Goal: Task Accomplishment & Management: Complete application form

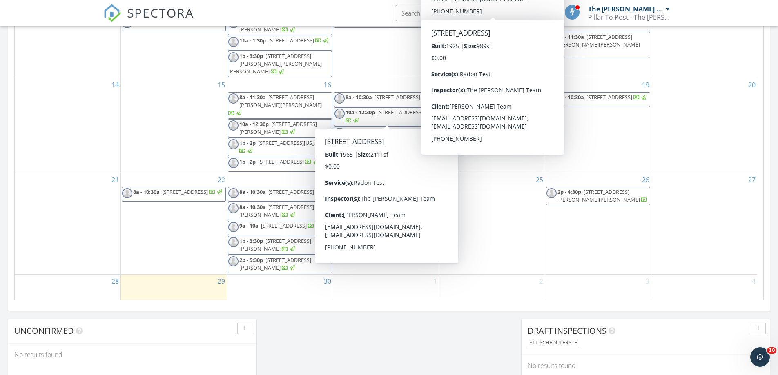
scroll to position [449, 0]
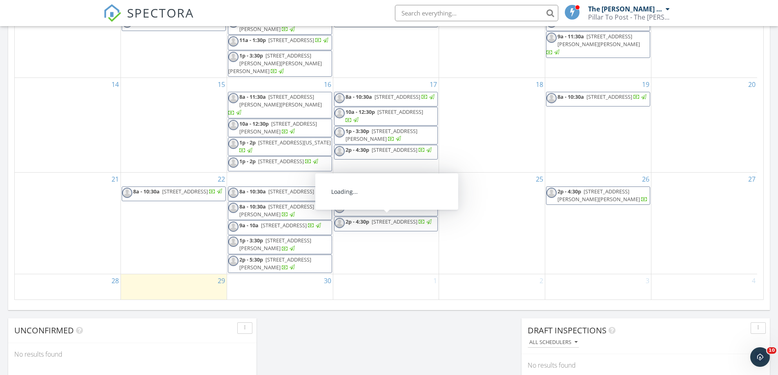
click at [139, 297] on div "29" at bounding box center [174, 287] width 106 height 27
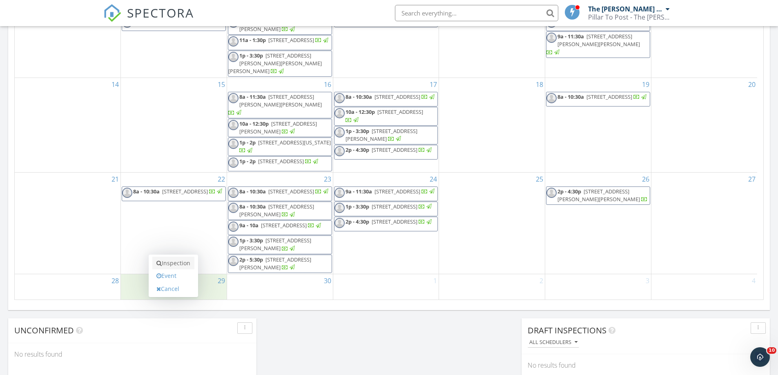
click at [165, 269] on link "Inspection" at bounding box center [173, 263] width 42 height 13
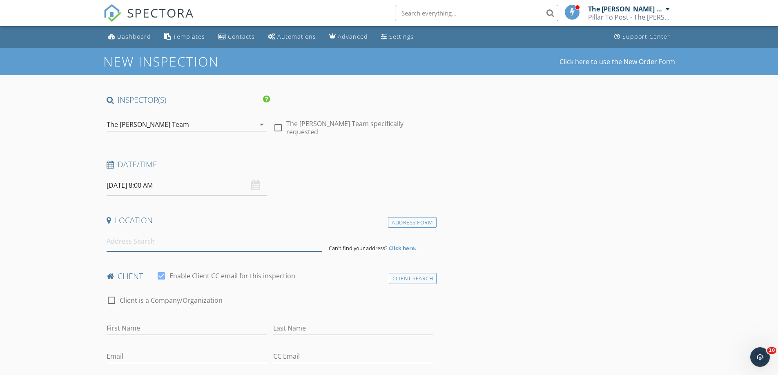
click at [189, 241] on input at bounding box center [215, 242] width 216 height 20
paste input "[STREET_ADDRESS][US_STATE]"
type input "[STREET_ADDRESS][US_STATE]"
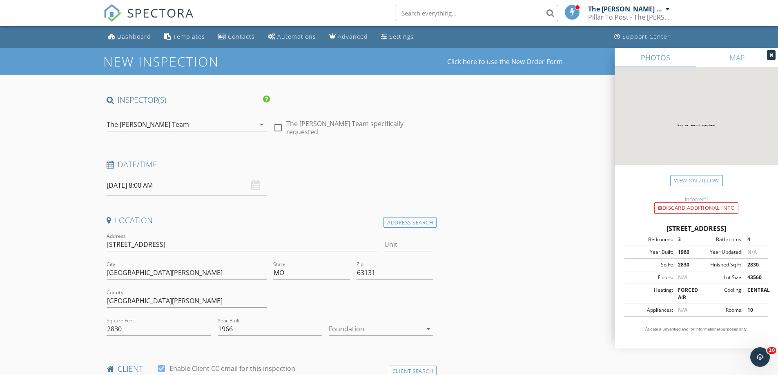
click at [185, 190] on input "09/29/2025 8:00 AM" at bounding box center [187, 186] width 160 height 20
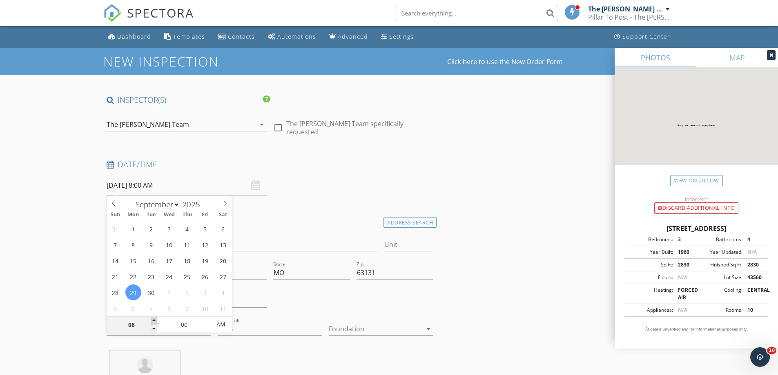
type input "09"
type input "09/29/2025 9:00 AM"
click at [152, 321] on span at bounding box center [154, 321] width 6 height 8
type input "10"
type input "09/29/2025 10:00 AM"
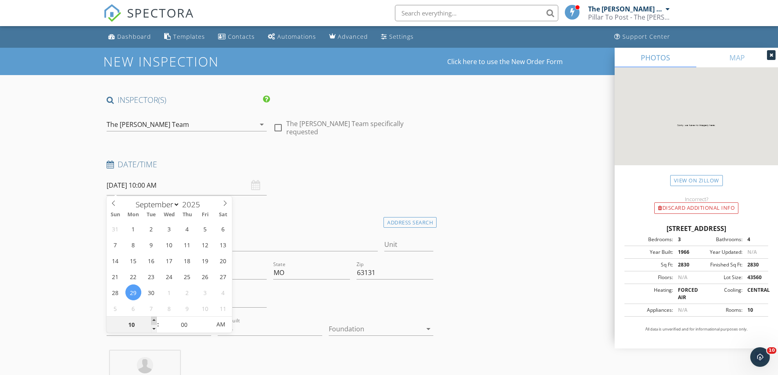
click at [152, 321] on span at bounding box center [154, 321] width 6 height 8
type input "11"
type input "09/29/2025 11:00 AM"
click at [152, 321] on span at bounding box center [154, 321] width 6 height 8
type input "12"
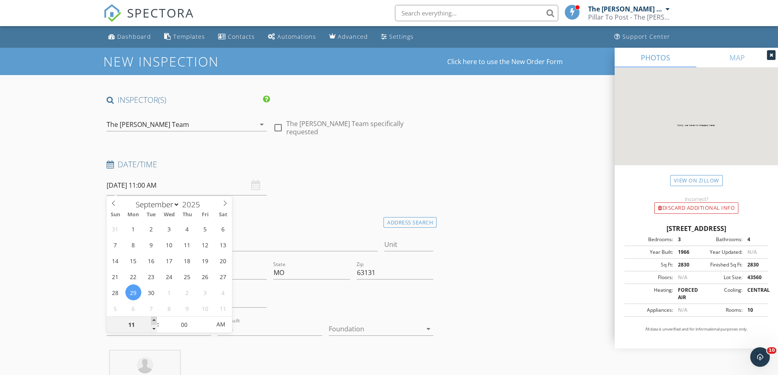
type input "[DATE] 12:00 PM"
click at [152, 321] on span at bounding box center [154, 321] width 6 height 8
type input "01"
type input "[DATE] 1:00 PM"
click at [152, 321] on span at bounding box center [154, 321] width 6 height 8
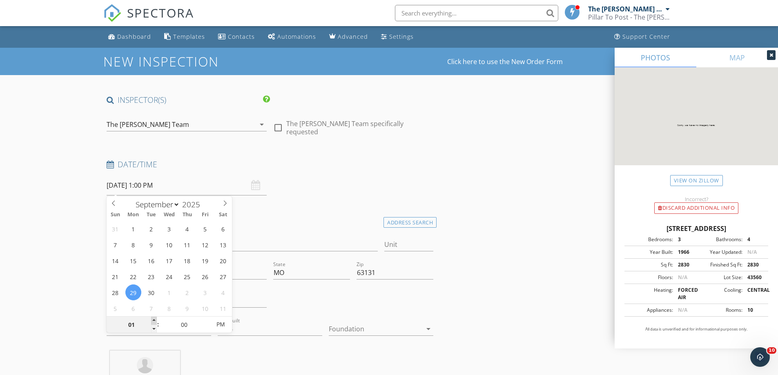
type input "02"
type input "09/29/2025 2:00 PM"
click at [152, 321] on span at bounding box center [154, 321] width 6 height 8
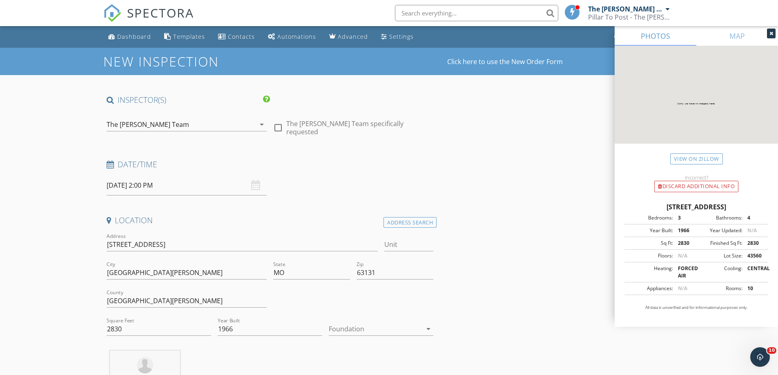
scroll to position [327, 0]
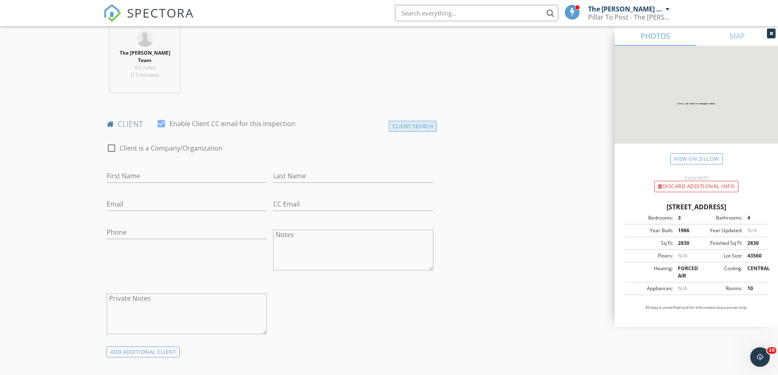
click at [436, 123] on div "Client Search" at bounding box center [413, 126] width 48 height 11
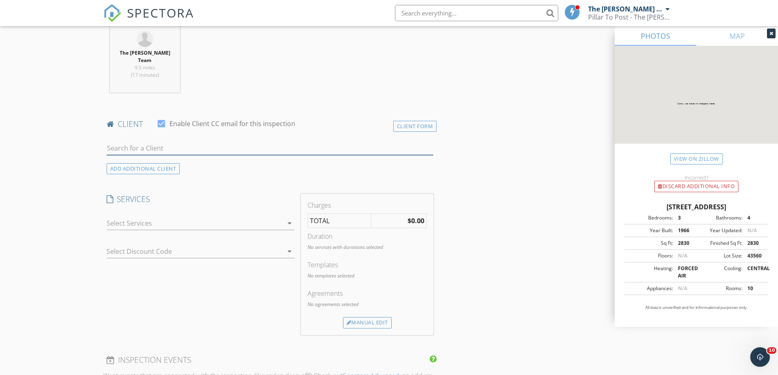
click at [233, 142] on input "text" at bounding box center [270, 148] width 327 height 13
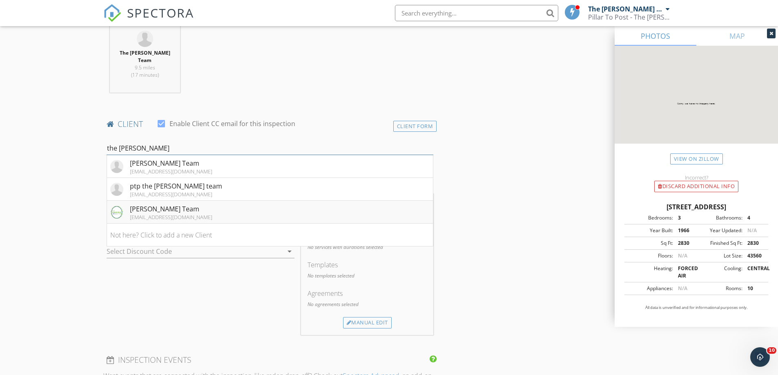
type input "the fred"
click at [154, 214] on div "[EMAIL_ADDRESS][DOMAIN_NAME]" at bounding box center [171, 217] width 82 height 7
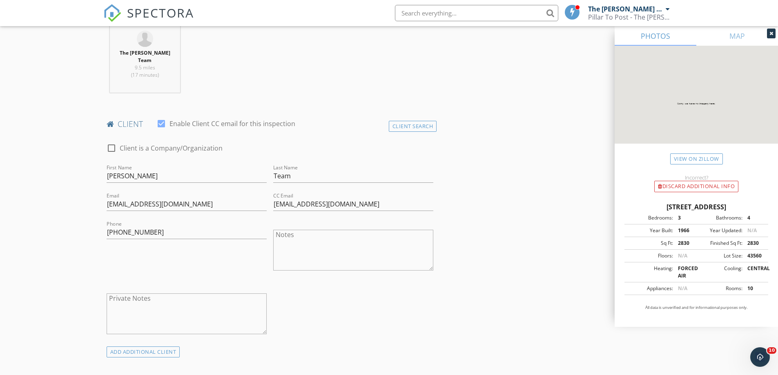
scroll to position [572, 0]
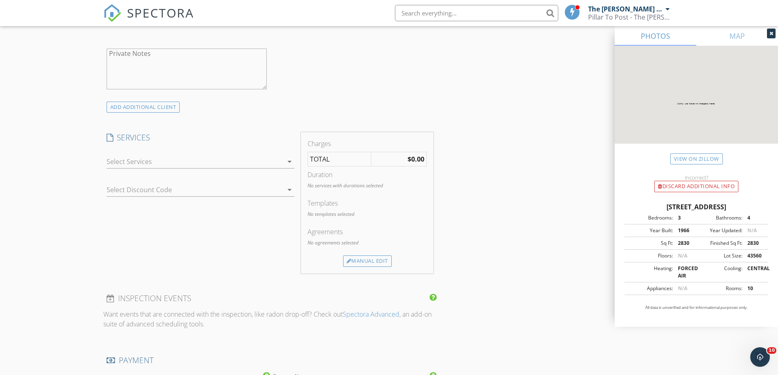
click at [203, 155] on div at bounding box center [195, 161] width 176 height 13
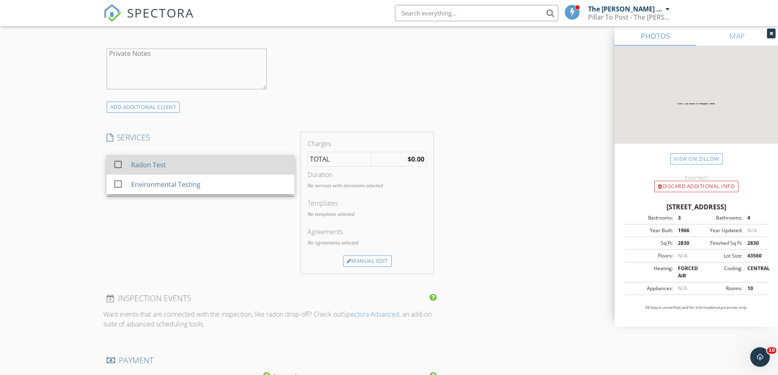
click at [199, 157] on div "Radon Test" at bounding box center [209, 165] width 157 height 16
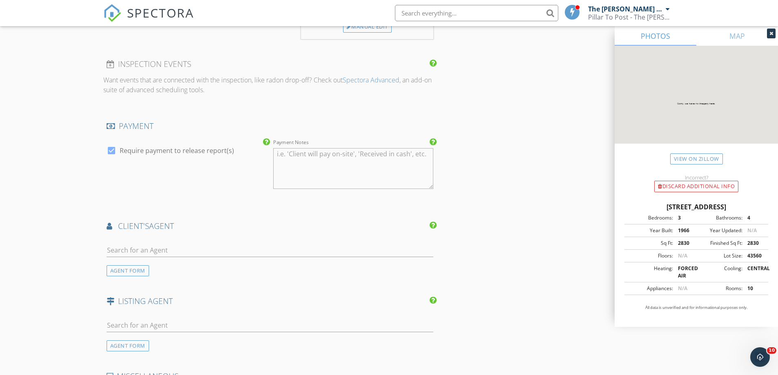
click at [192, 147] on label "Require payment to release report(s)" at bounding box center [177, 151] width 114 height 8
checkbox input "false"
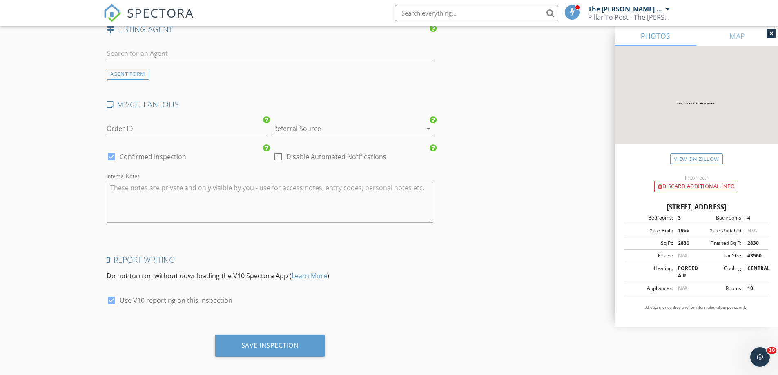
click at [288, 153] on label "Disable Automated Notifications" at bounding box center [336, 157] width 100 height 8
checkbox input "true"
click at [276, 341] on div "Save Inspection" at bounding box center [270, 345] width 58 height 8
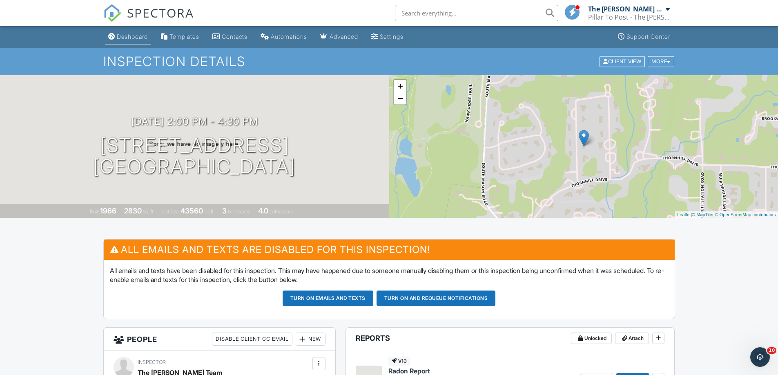
click at [128, 39] on div "Dashboard" at bounding box center [132, 36] width 31 height 7
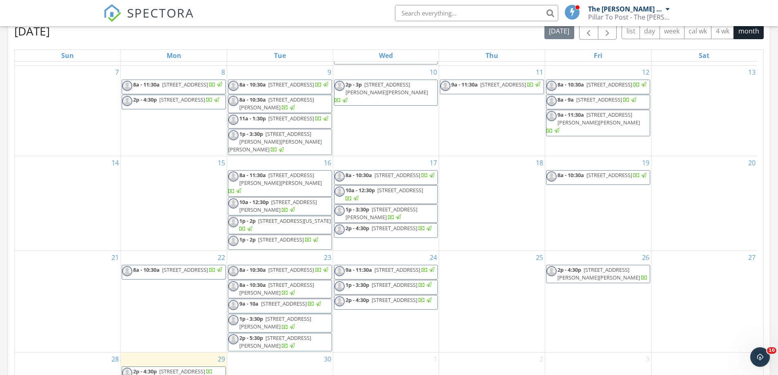
scroll to position [131, 0]
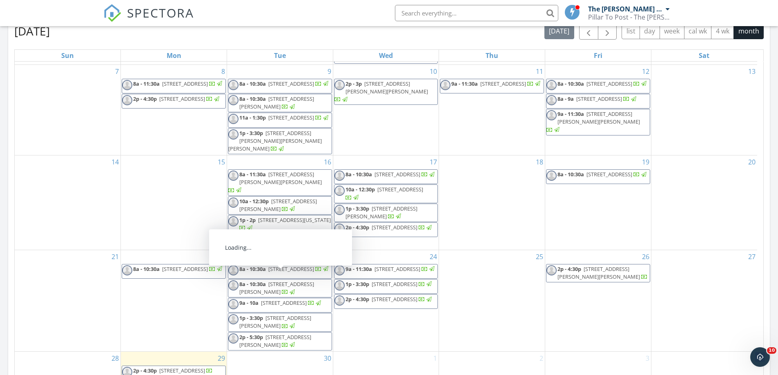
click at [185, 359] on div "29 2p - 4:30p 1848 Woodmark Rd, St. Louis 63131" at bounding box center [174, 366] width 106 height 29
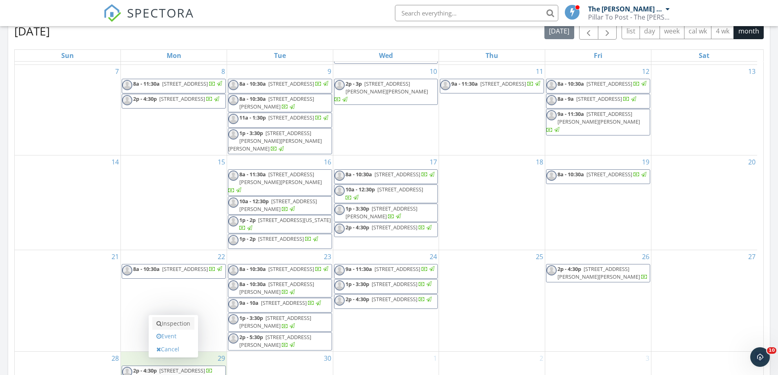
click at [182, 328] on link "Inspection" at bounding box center [173, 323] width 42 height 13
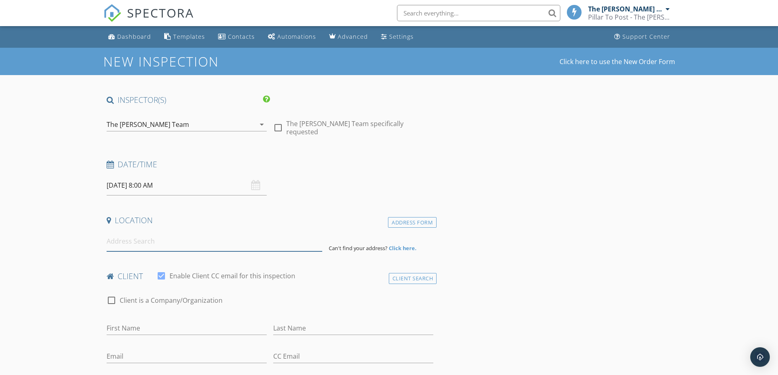
click at [228, 238] on input at bounding box center [215, 242] width 216 height 20
paste input "[STREET_ADDRESS][PERSON_NAME][US_STATE]"
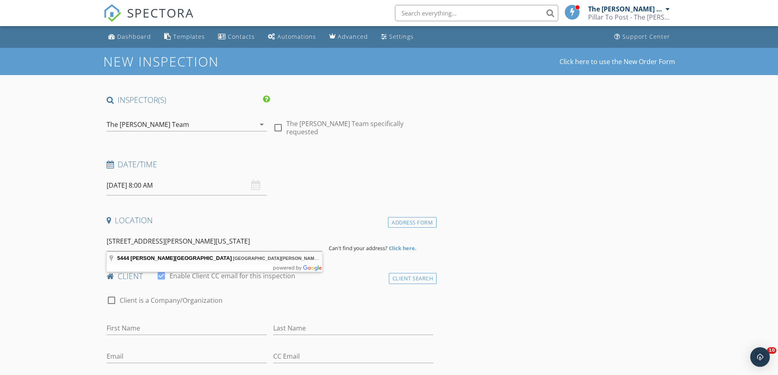
type input "[STREET_ADDRESS][PERSON_NAME][US_STATE]"
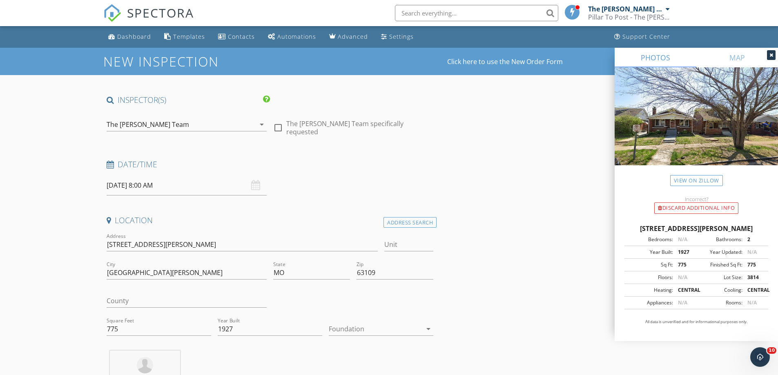
click at [172, 184] on input "09/29/2025 8:00 AM" at bounding box center [187, 186] width 160 height 20
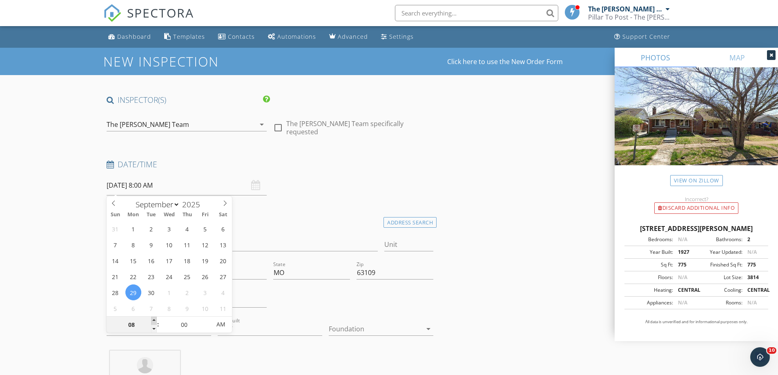
type input "09/29/2025 9:00 AM"
type input "09"
click at [152, 318] on span at bounding box center [154, 321] width 6 height 8
type input "09/29/2025 10:00 AM"
type input "10"
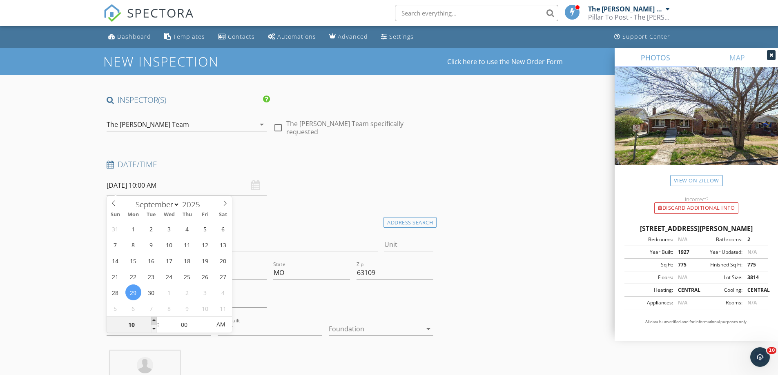
click at [152, 318] on span at bounding box center [154, 321] width 6 height 8
type input "09/29/2025 11:00 AM"
type input "11"
click at [152, 318] on span at bounding box center [154, 321] width 6 height 8
type input "09/29/2025 12:00 PM"
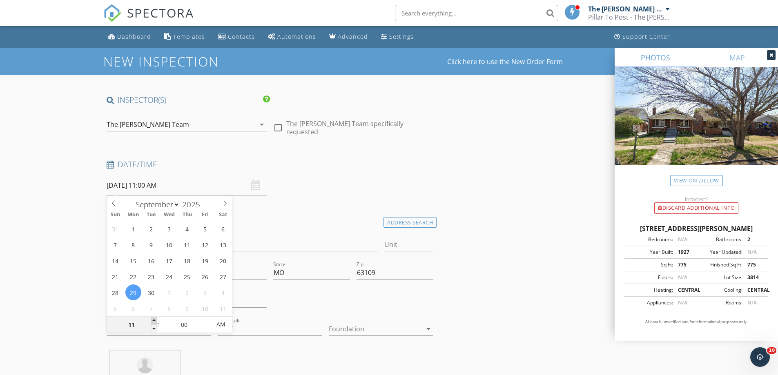
type input "12"
click at [152, 318] on span at bounding box center [154, 321] width 6 height 8
type input "[DATE] 1:00 PM"
type input "01"
click at [152, 318] on span at bounding box center [154, 321] width 6 height 8
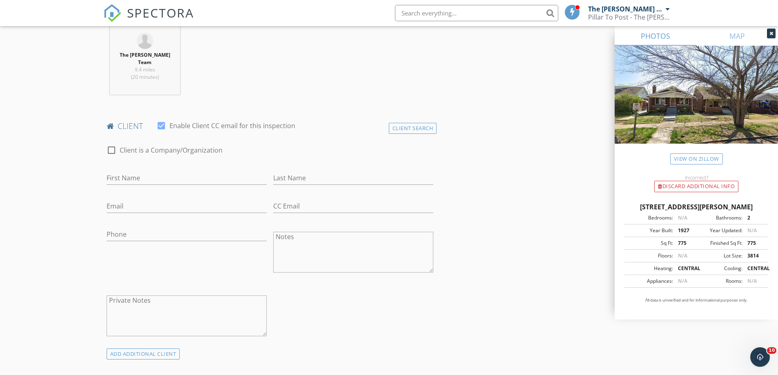
scroll to position [327, 0]
click at [408, 121] on div "Client Search" at bounding box center [413, 126] width 48 height 11
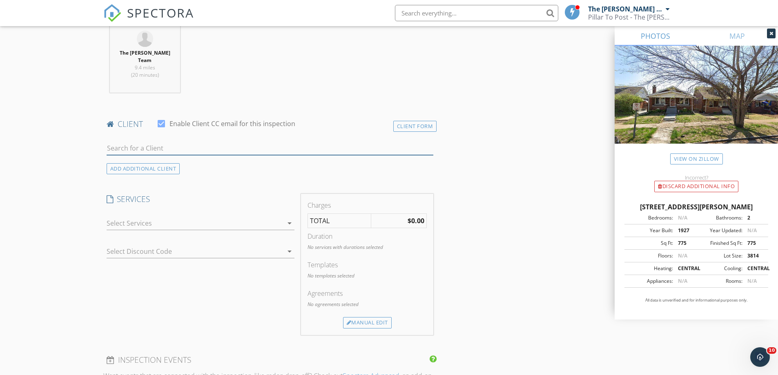
click at [221, 142] on input "text" at bounding box center [270, 148] width 327 height 13
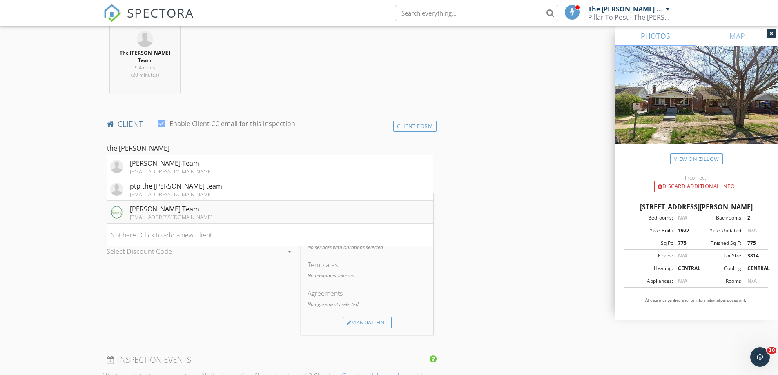
type input "the fred"
drag, startPoint x: 146, startPoint y: 203, endPoint x: 150, endPoint y: 201, distance: 4.9
click at [146, 204] on div "Frederick Team" at bounding box center [171, 209] width 82 height 10
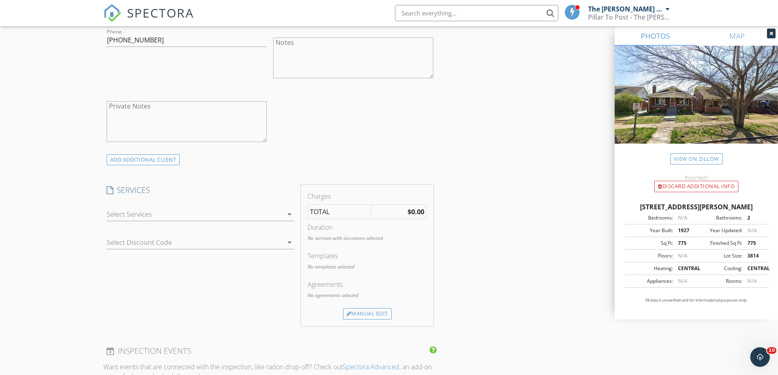
scroll to position [531, 0]
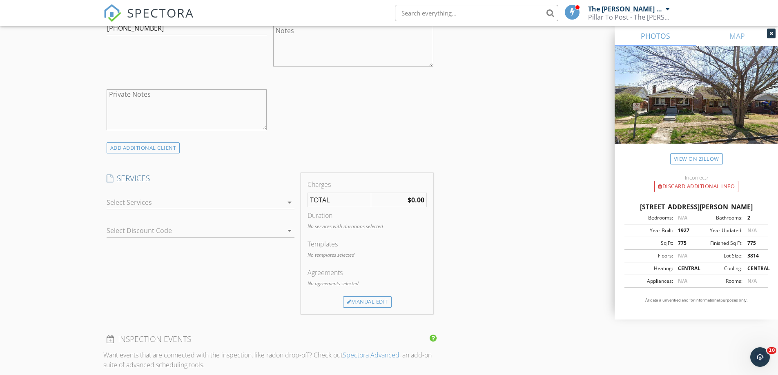
click at [166, 196] on div at bounding box center [195, 202] width 176 height 13
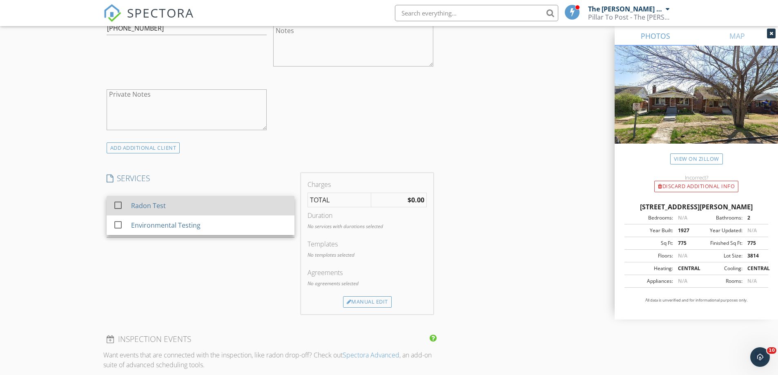
click at [166, 198] on div "Radon Test" at bounding box center [209, 206] width 157 height 16
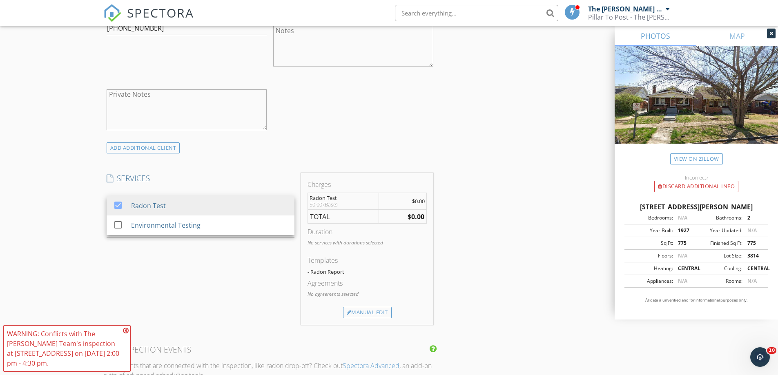
click at [73, 180] on div "New Inspection Click here to use the New Order Form INSPECTOR(S) check_box The …" at bounding box center [389, 229] width 778 height 1424
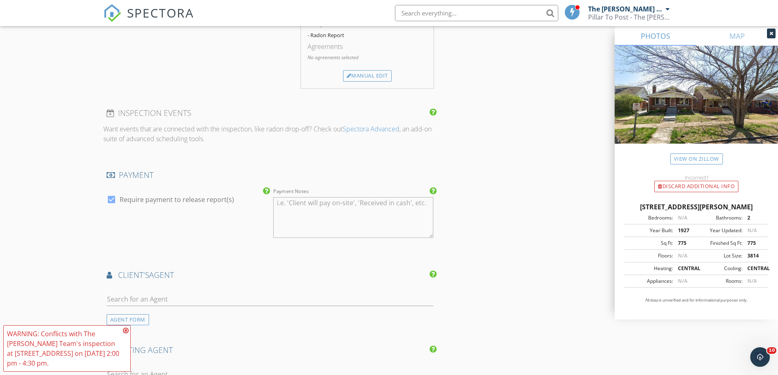
scroll to position [776, 0]
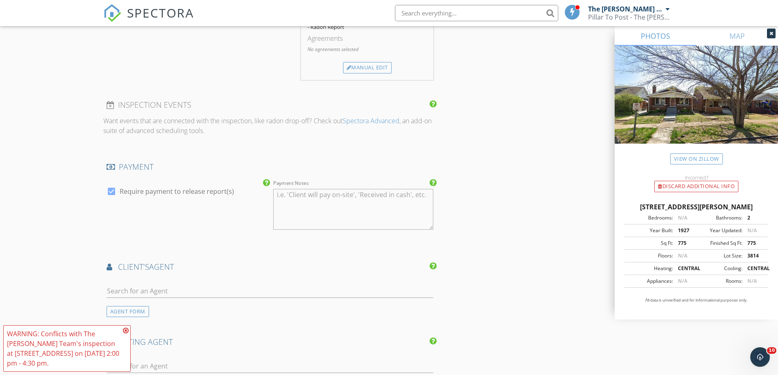
click at [123, 328] on div "WARNING: Conflicts with The Frederick Team's inspection at 1848 Woodmark Rd on …" at bounding box center [66, 348] width 127 height 47
click at [127, 330] on icon at bounding box center [126, 331] width 6 height 7
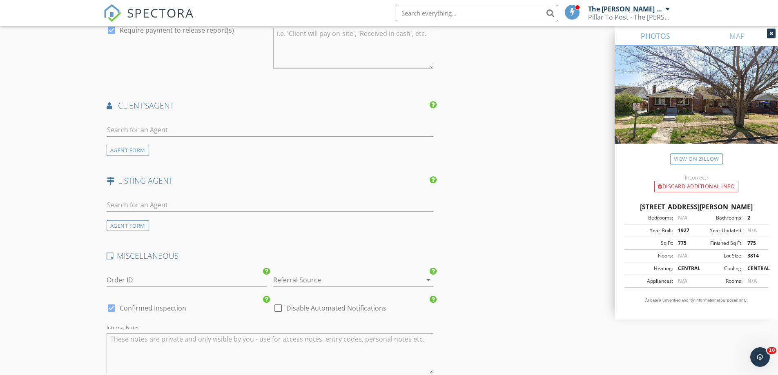
scroll to position [939, 0]
click at [275, 301] on div at bounding box center [278, 306] width 14 height 14
checkbox input "true"
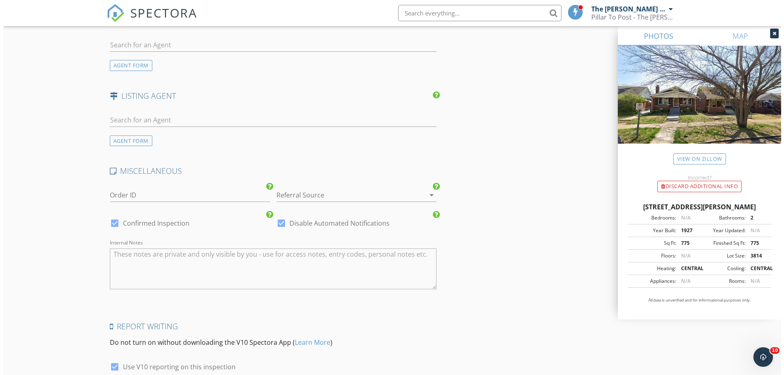
scroll to position [1089, 0]
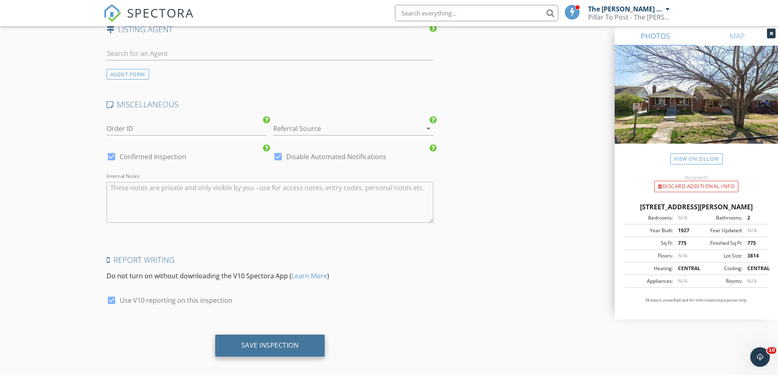
click at [242, 348] on div "Save Inspection" at bounding box center [270, 346] width 110 height 22
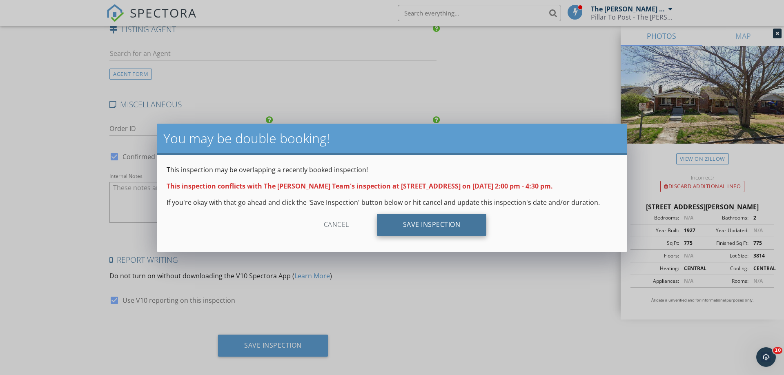
click at [413, 228] on div "Save Inspection" at bounding box center [432, 225] width 110 height 22
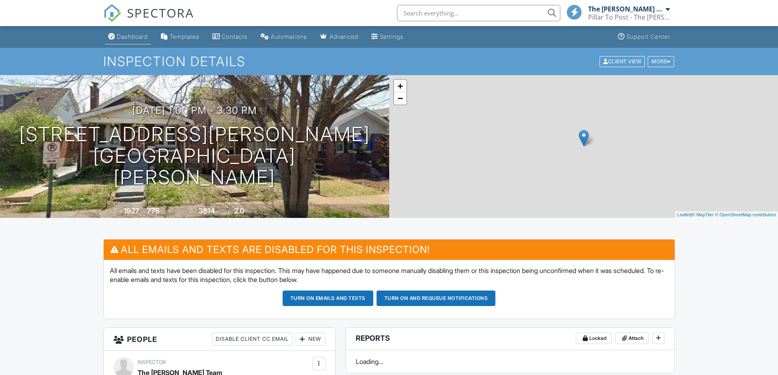
click at [143, 40] on link "Dashboard" at bounding box center [128, 36] width 46 height 15
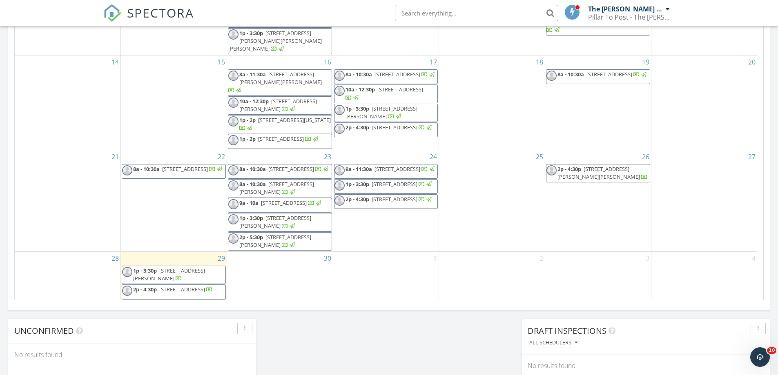
scroll to position [449, 0]
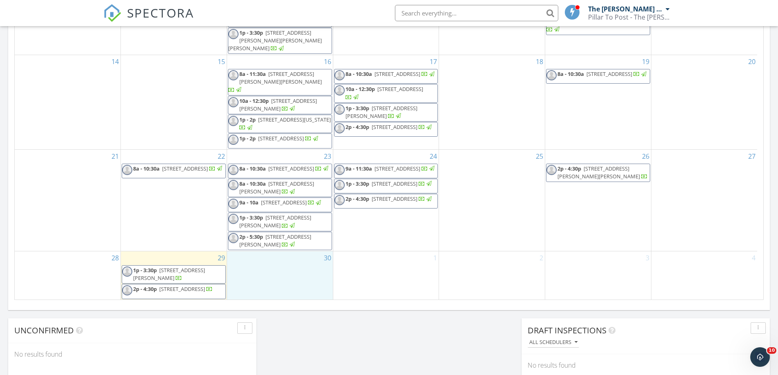
click at [288, 287] on div "30" at bounding box center [280, 276] width 106 height 49
click at [290, 257] on link "Inspection" at bounding box center [279, 253] width 42 height 13
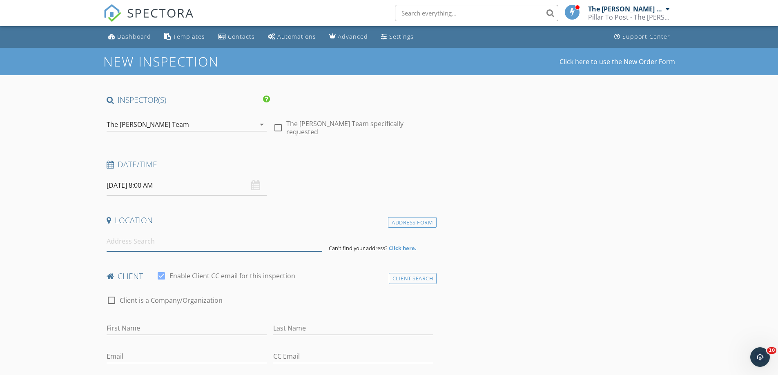
click at [205, 246] on input at bounding box center [215, 242] width 216 height 20
paste input "2860 Westridge Oaks Court, Wildwood, Missouri 63040"
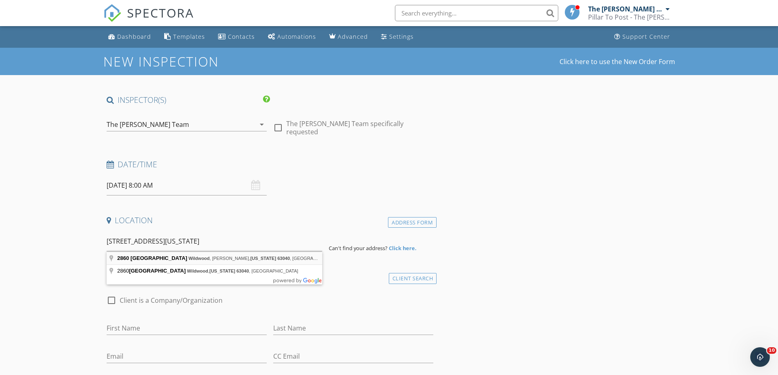
type input "2860 Westridge Oaks Court, Wildwood, Grover, Missouri 63040, USA"
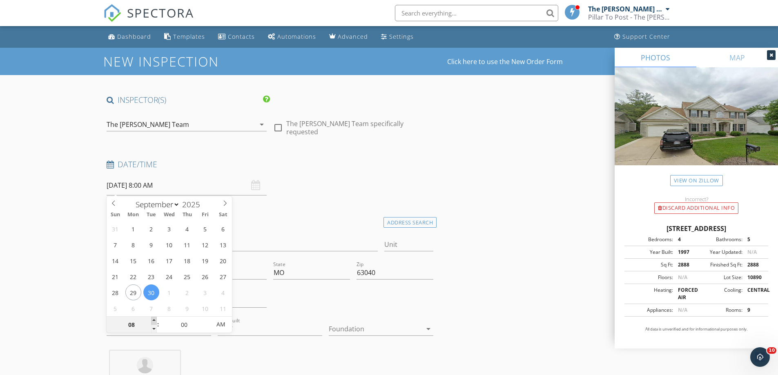
type input "09"
type input "[DATE] 9:00 AM"
click at [154, 323] on span at bounding box center [154, 321] width 6 height 8
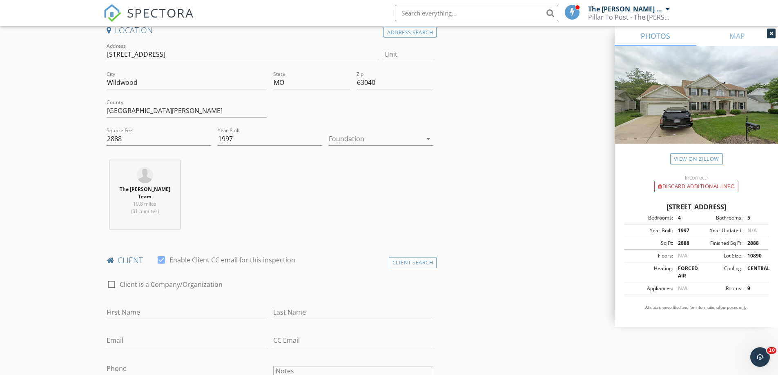
scroll to position [286, 0]
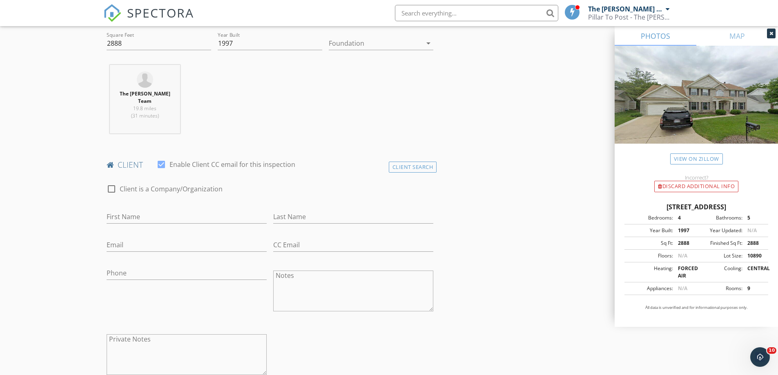
click at [408, 167] on div "client check_box Enable Client CC email for this inspection" at bounding box center [270, 168] width 334 height 16
click at [400, 164] on div "Client Search" at bounding box center [413, 167] width 48 height 11
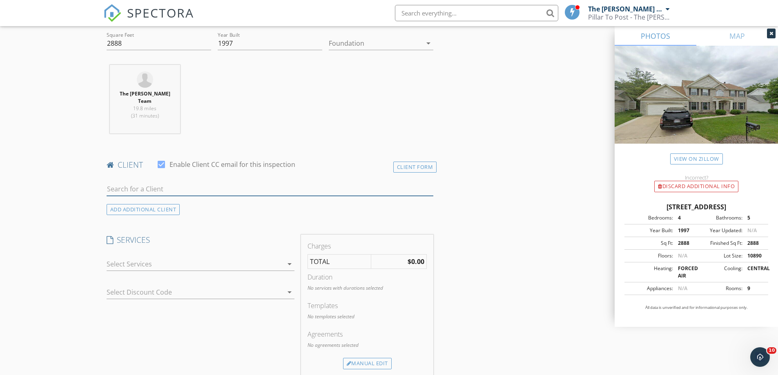
click at [228, 185] on input "text" at bounding box center [270, 189] width 327 height 13
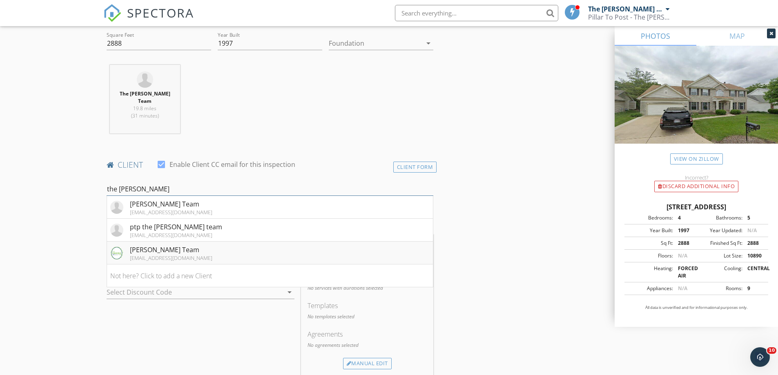
type input "the fred"
click at [152, 245] on div "[PERSON_NAME] Team" at bounding box center [171, 250] width 82 height 10
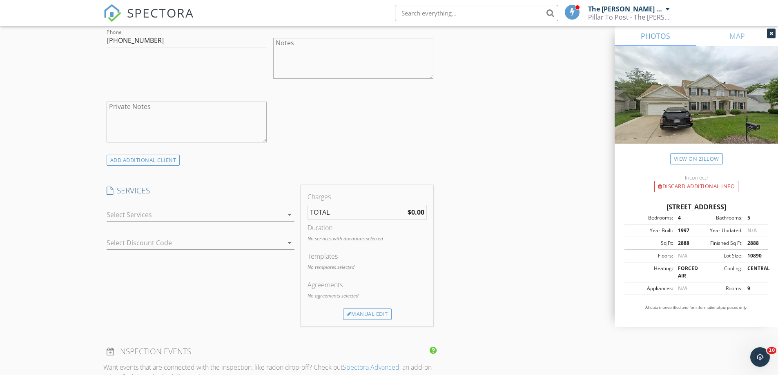
scroll to position [531, 0]
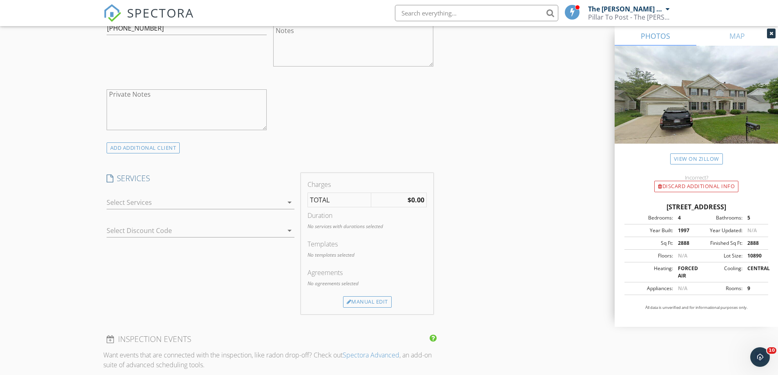
click at [174, 200] on div at bounding box center [195, 202] width 176 height 13
click at [174, 200] on div "Radon Test" at bounding box center [209, 206] width 157 height 16
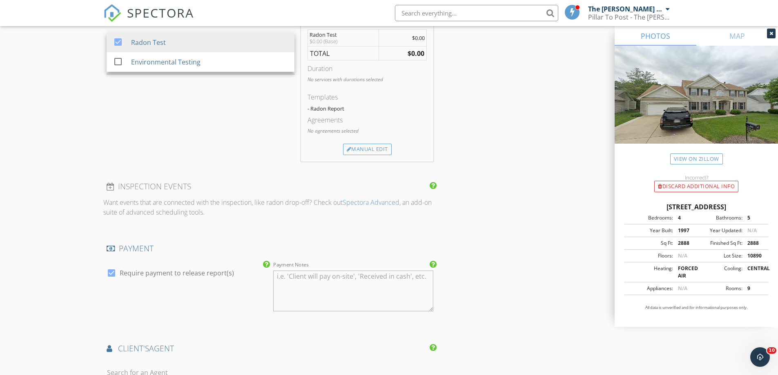
click at [144, 269] on label "Require payment to release report(s)" at bounding box center [177, 273] width 114 height 8
checkbox input "false"
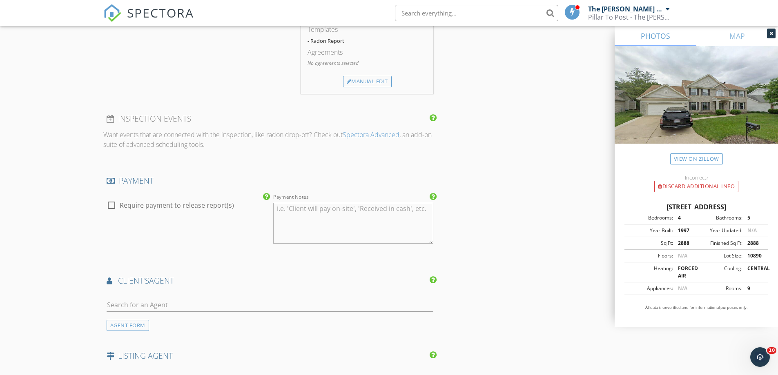
scroll to position [980, 0]
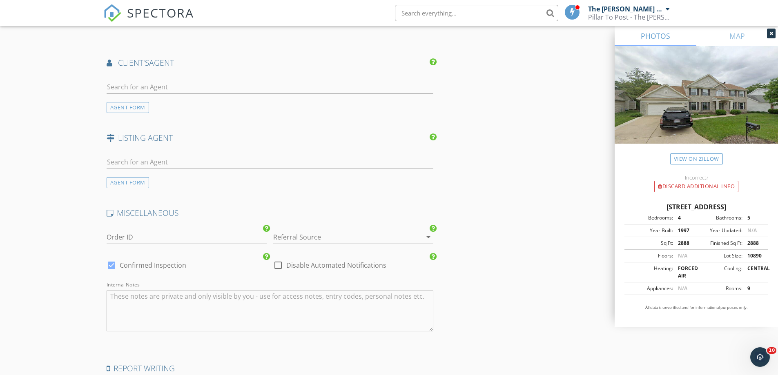
click at [279, 259] on div at bounding box center [278, 265] width 14 height 14
checkbox input "true"
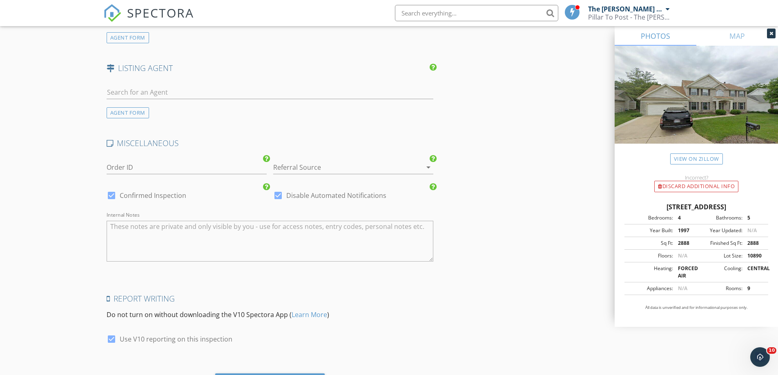
scroll to position [1089, 0]
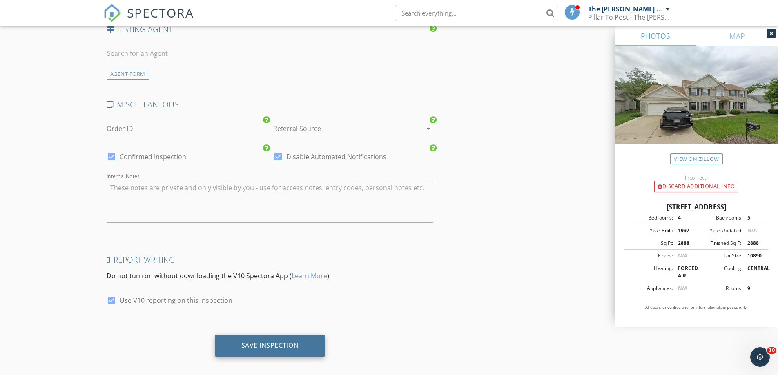
click at [254, 335] on div "Save Inspection" at bounding box center [270, 346] width 110 height 22
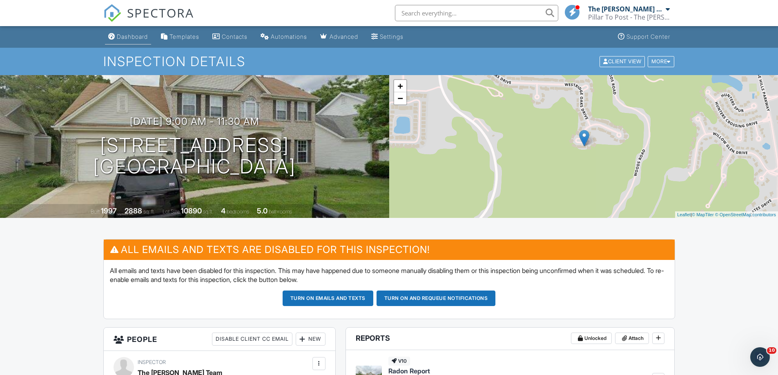
click at [128, 39] on div "Dashboard" at bounding box center [132, 36] width 31 height 7
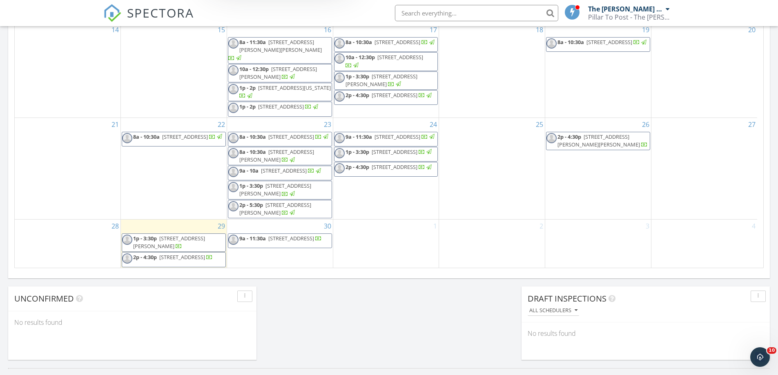
scroll to position [490, 0]
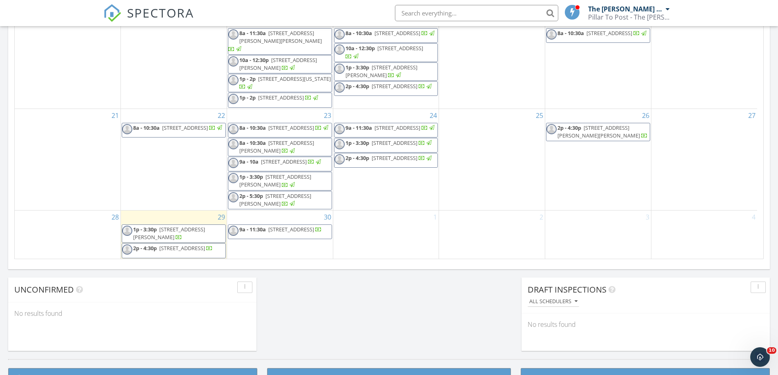
click at [201, 215] on div "29 1p - 3:30p [STREET_ADDRESS][PERSON_NAME] 2p - 4:30p [STREET_ADDRESS]" at bounding box center [174, 235] width 106 height 49
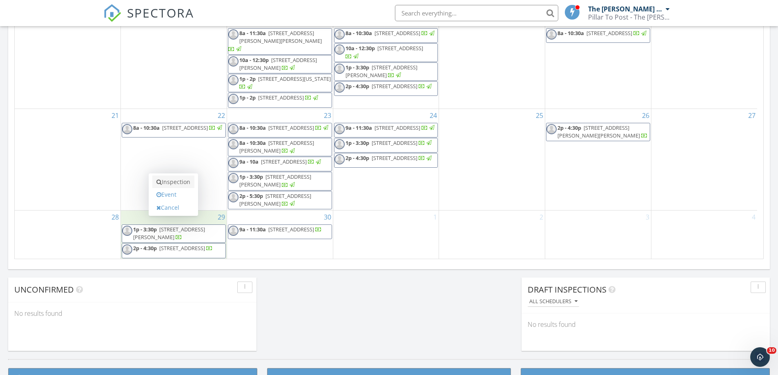
click at [183, 185] on link "Inspection" at bounding box center [173, 182] width 42 height 13
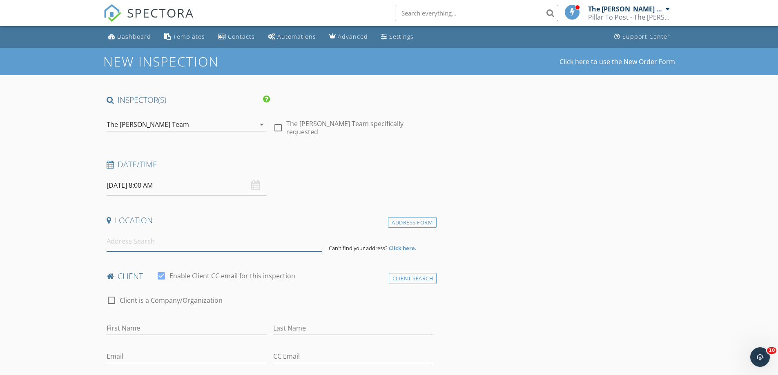
click at [209, 241] on input at bounding box center [215, 242] width 216 height 20
paste input "[STREET_ADDRESS][US_STATE]"
type input "[STREET_ADDRESS][US_STATE]"
click at [187, 180] on input "[DATE] 8:00 AM" at bounding box center [187, 186] width 160 height 20
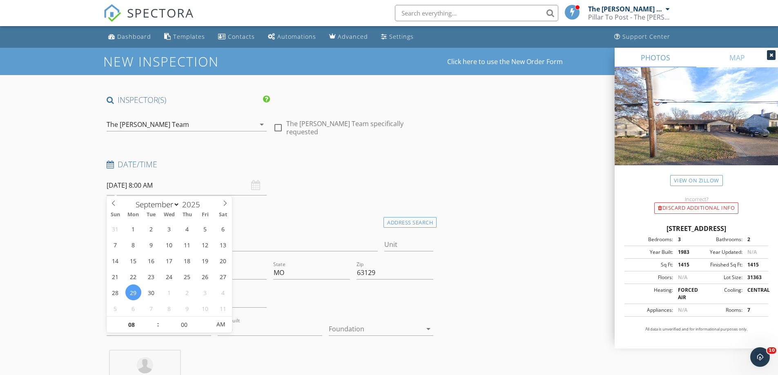
click at [158, 320] on span ":" at bounding box center [158, 324] width 2 height 16
type input "09"
type input "[DATE] 9:00 AM"
click at [154, 321] on span at bounding box center [154, 321] width 6 height 8
type input "10"
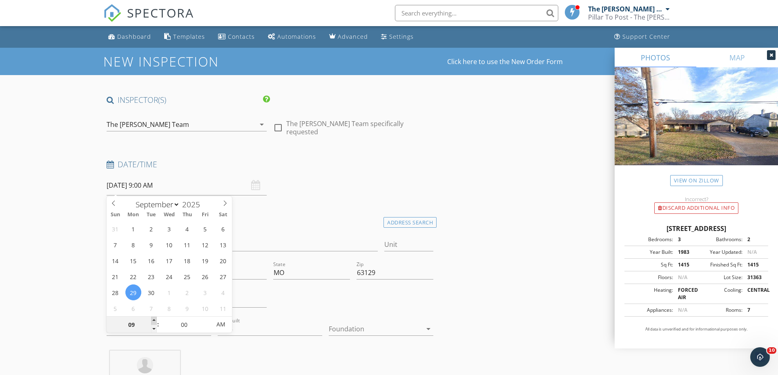
type input "[DATE] 10:00 AM"
click at [154, 321] on span at bounding box center [154, 321] width 6 height 8
type input "11"
type input "[DATE] 11:00 AM"
click at [154, 321] on span at bounding box center [154, 321] width 6 height 8
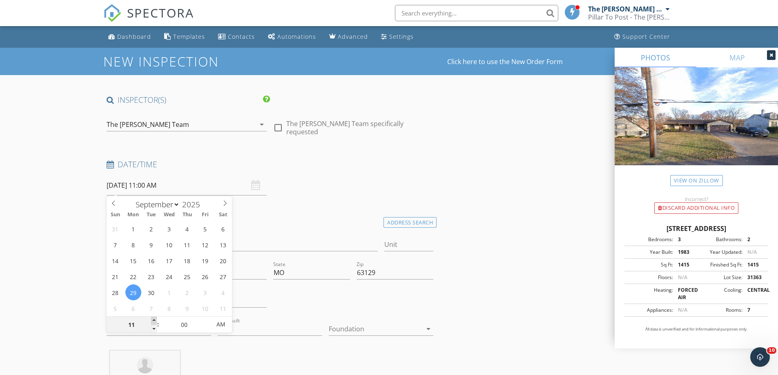
type input "12"
type input "[DATE] 12:00 PM"
click at [154, 321] on span at bounding box center [154, 321] width 6 height 8
type input "01"
type input "[DATE] 1:00 PM"
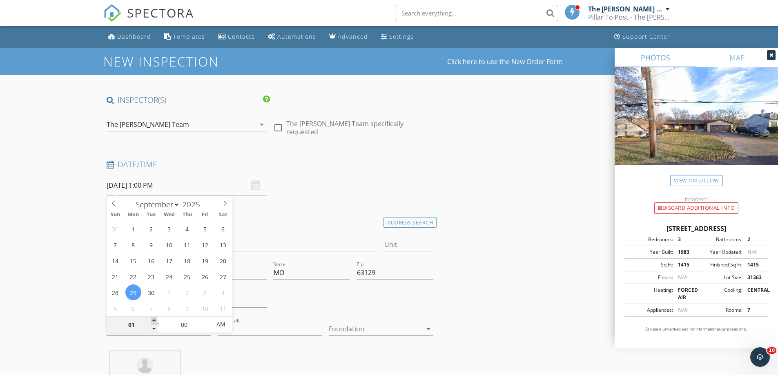
click at [154, 321] on span at bounding box center [154, 321] width 6 height 8
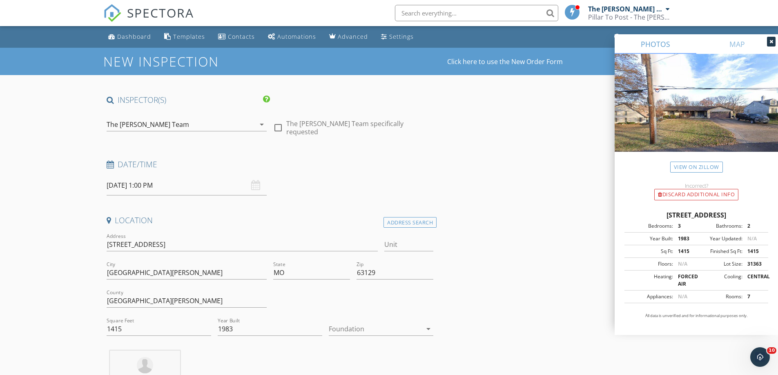
scroll to position [286, 0]
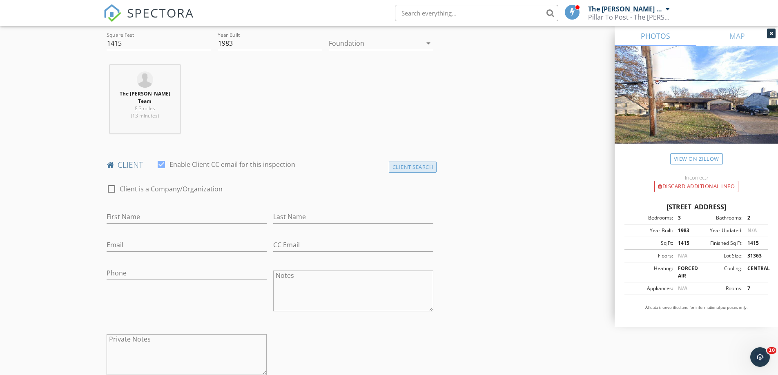
click at [412, 162] on div "Client Search" at bounding box center [413, 167] width 48 height 11
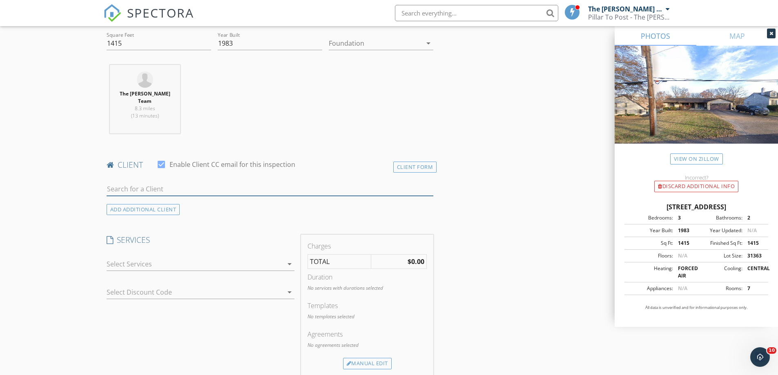
click at [236, 188] on input "text" at bounding box center [270, 189] width 327 height 13
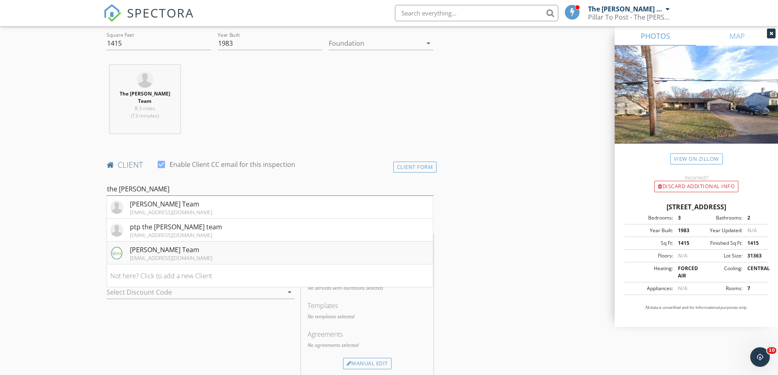
type input "the fred"
click at [138, 255] on div "[EMAIL_ADDRESS][DOMAIN_NAME]" at bounding box center [171, 258] width 82 height 7
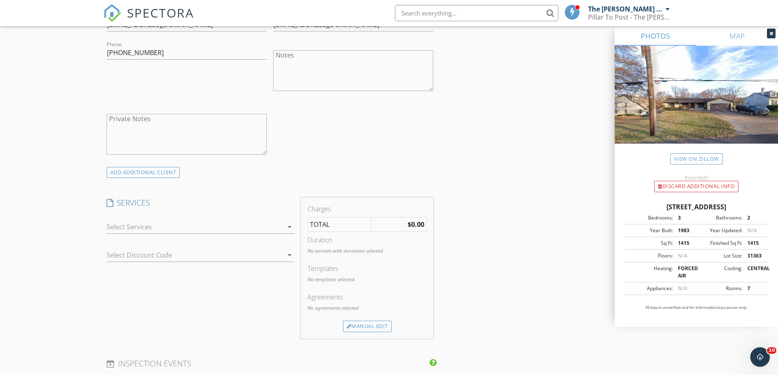
scroll to position [572, 0]
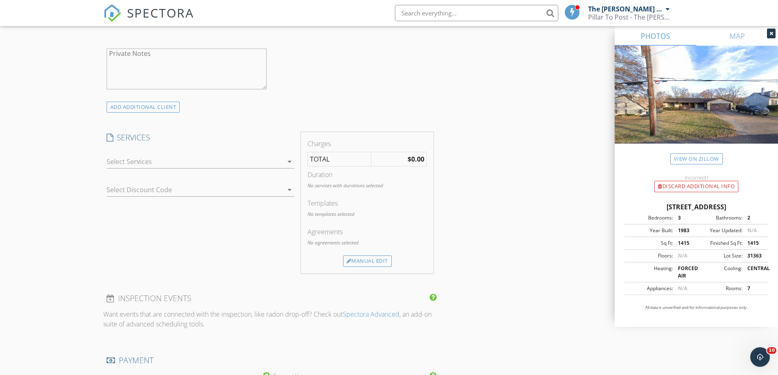
click at [170, 156] on div at bounding box center [195, 161] width 176 height 13
click at [170, 157] on div "Radon Test" at bounding box center [209, 165] width 157 height 16
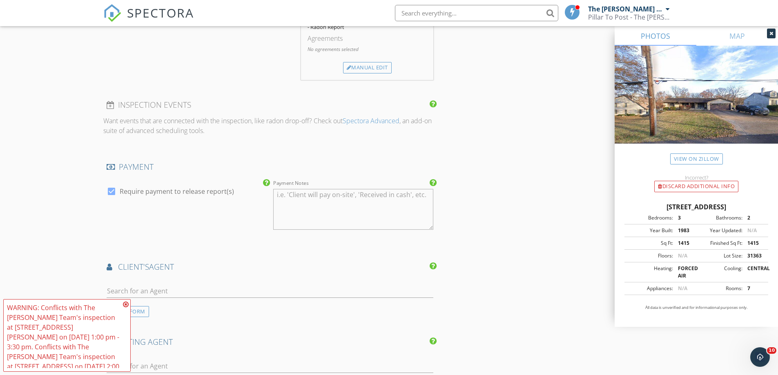
click at [127, 188] on label "Require payment to release report(s)" at bounding box center [177, 191] width 114 height 8
checkbox input "false"
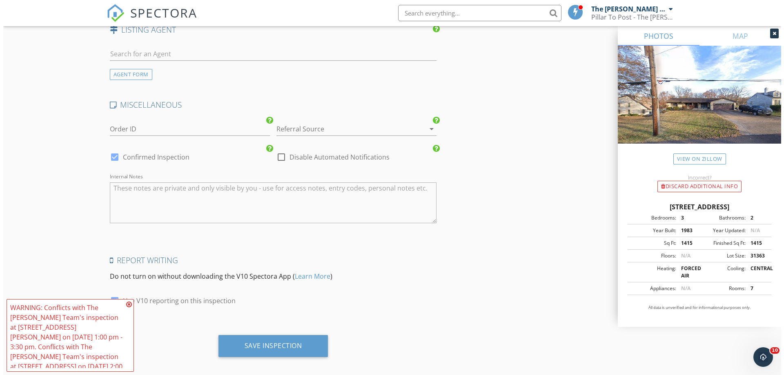
scroll to position [1089, 0]
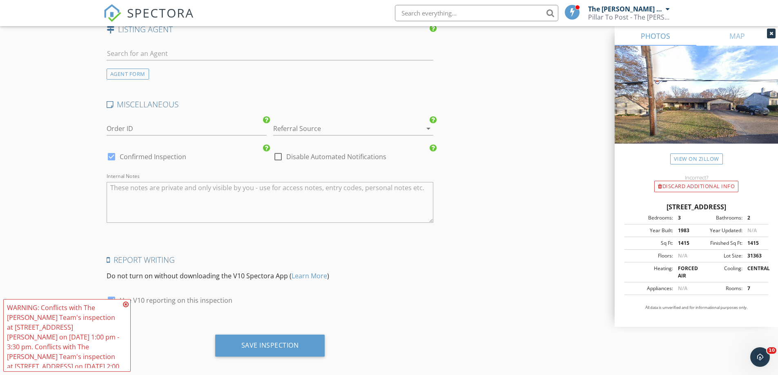
click at [323, 153] on label "Disable Automated Notifications" at bounding box center [336, 157] width 100 height 8
checkbox input "true"
click at [299, 335] on div "Save Inspection" at bounding box center [270, 346] width 110 height 22
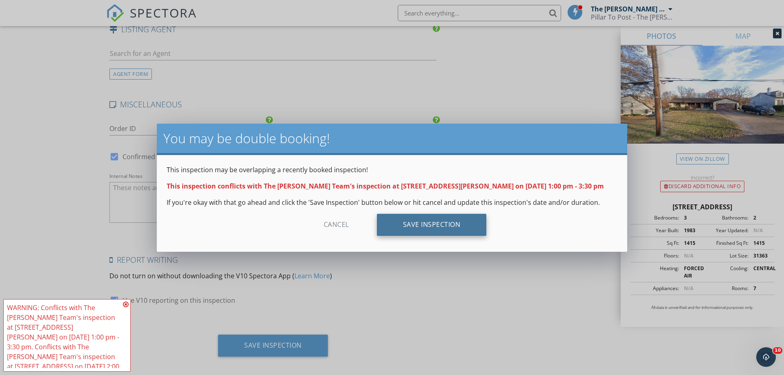
click at [452, 228] on div "Save Inspection" at bounding box center [432, 225] width 110 height 22
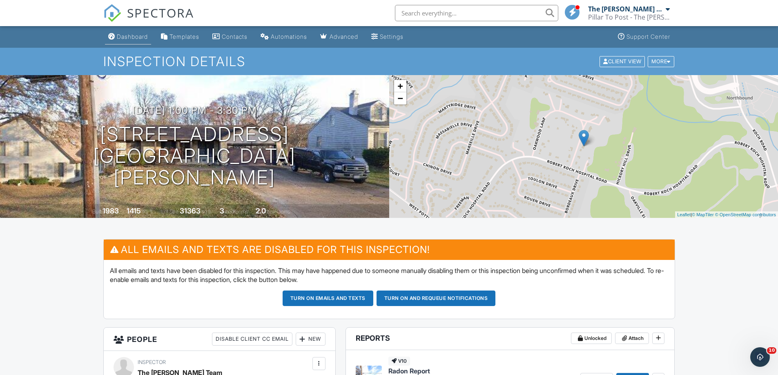
click at [136, 43] on link "Dashboard" at bounding box center [128, 36] width 46 height 15
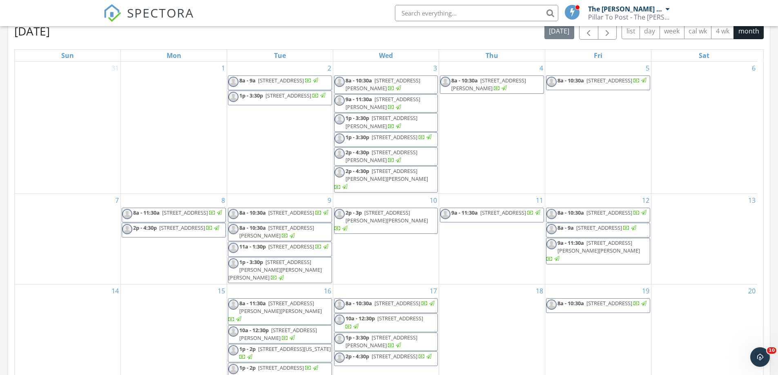
scroll to position [169, 0]
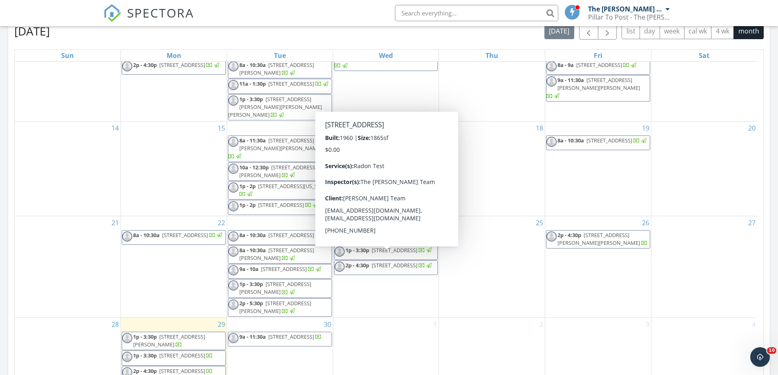
click at [385, 344] on div "1" at bounding box center [386, 350] width 106 height 64
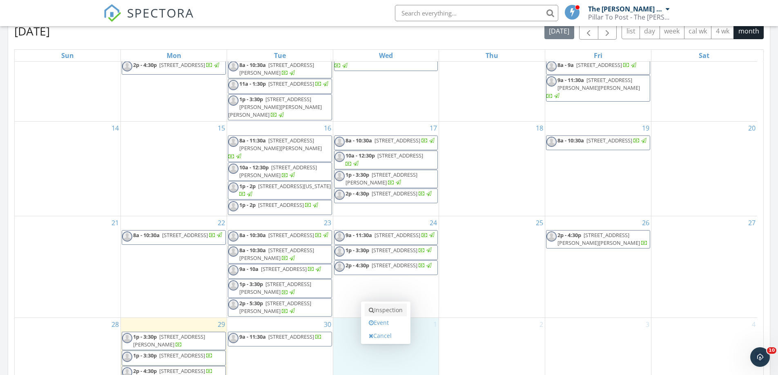
click at [388, 311] on link "Inspection" at bounding box center [386, 310] width 42 height 13
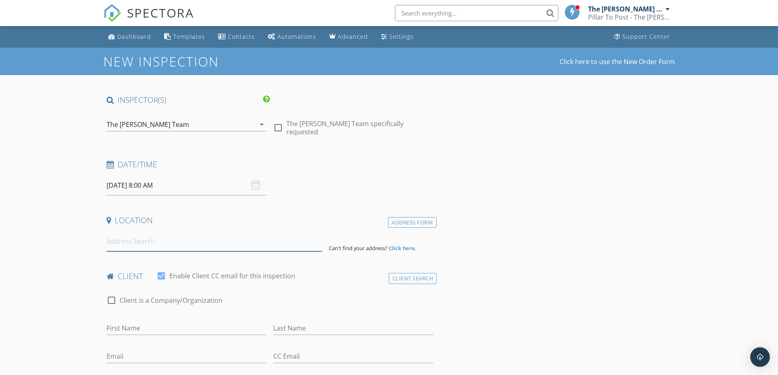
click at [160, 248] on input at bounding box center [215, 242] width 216 height 20
paste input "[STREET_ADDRESS][US_STATE]"
type input "[STREET_ADDRESS][US_STATE]"
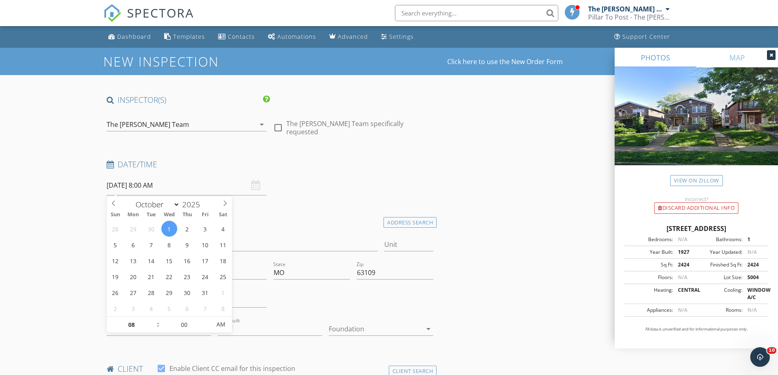
click at [189, 186] on input "[DATE] 8:00 AM" at bounding box center [187, 186] width 160 height 20
type input "09"
type input "[DATE] 9:00 AM"
click at [153, 321] on span at bounding box center [154, 321] width 6 height 8
type input "10"
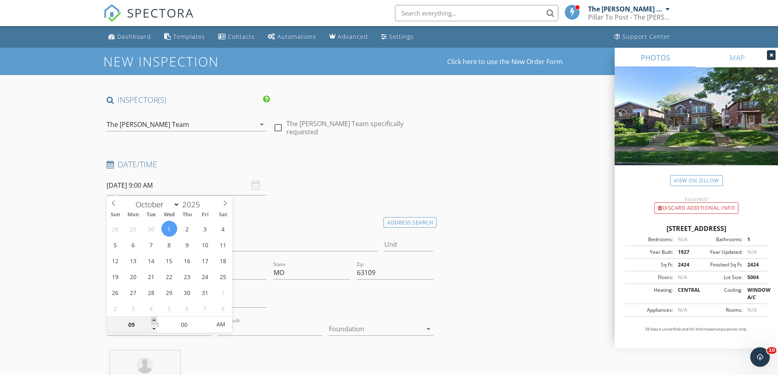
type input "[DATE] 10:00 AM"
click at [153, 321] on span at bounding box center [154, 321] width 6 height 8
type input "11"
type input "[DATE] 11:00 AM"
click at [153, 321] on span at bounding box center [154, 321] width 6 height 8
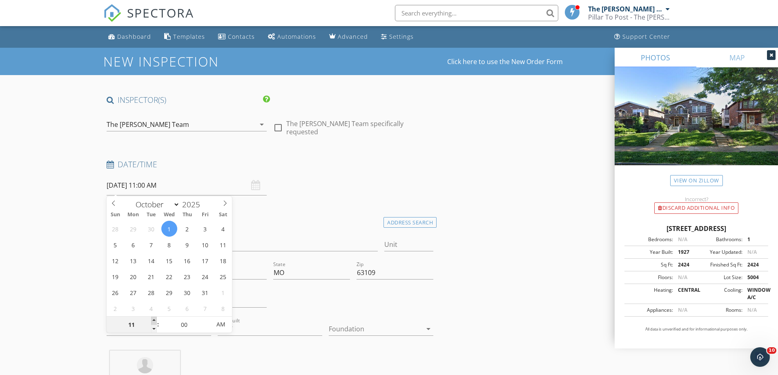
type input "12"
type input "[DATE] 12:00 PM"
click at [153, 321] on span at bounding box center [154, 321] width 6 height 8
type input "01"
type input "[DATE] 1:00 PM"
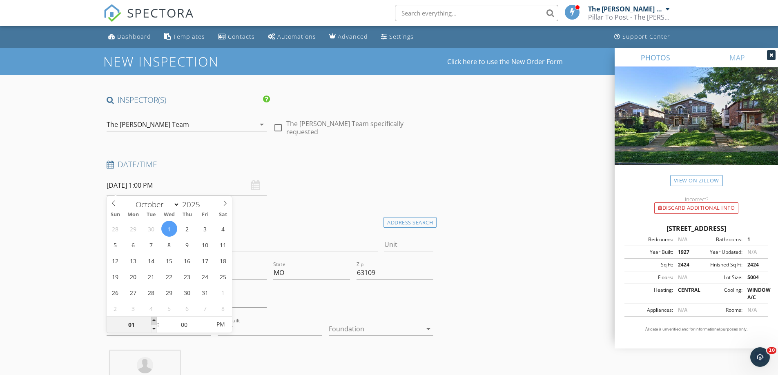
click at [153, 321] on span at bounding box center [154, 321] width 6 height 8
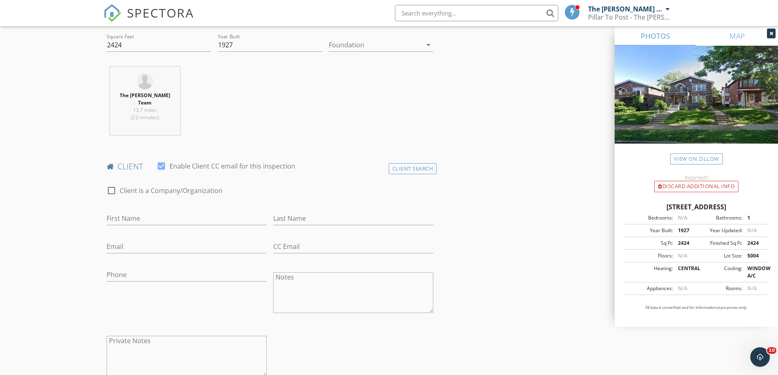
scroll to position [286, 0]
click at [416, 162] on div "Client Search" at bounding box center [413, 167] width 48 height 11
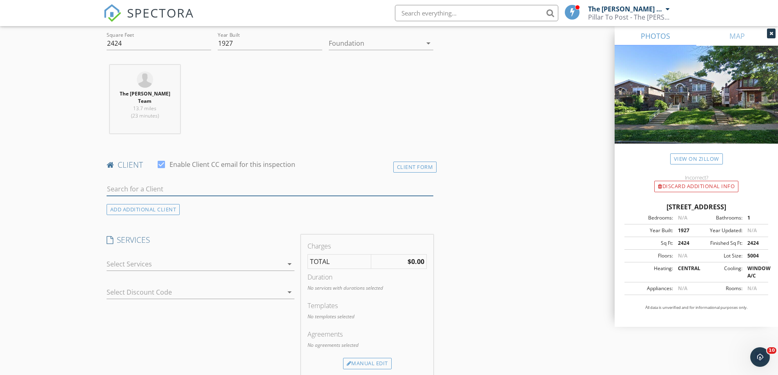
click at [240, 183] on input "text" at bounding box center [270, 189] width 327 height 13
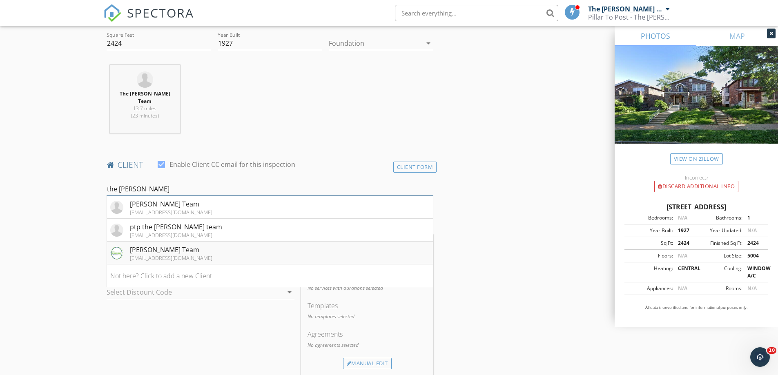
type input "the [PERSON_NAME]"
click at [147, 245] on div "[PERSON_NAME] Team" at bounding box center [171, 250] width 82 height 10
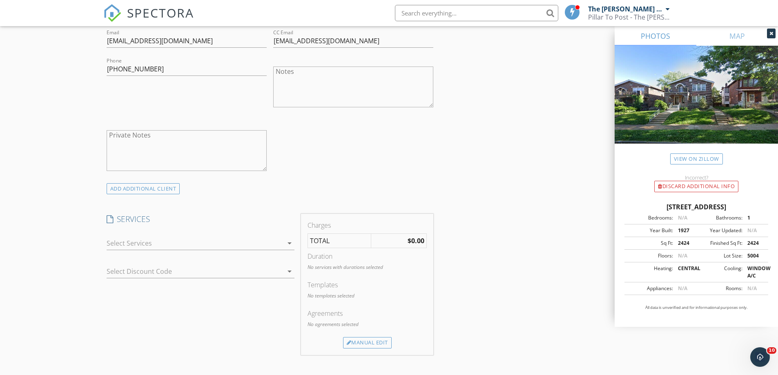
scroll to position [490, 0]
click at [161, 221] on div "SERVICES arrow_drop_down Select Discount Code arrow_drop_down" at bounding box center [200, 284] width 194 height 141
click at [152, 237] on div at bounding box center [195, 243] width 176 height 13
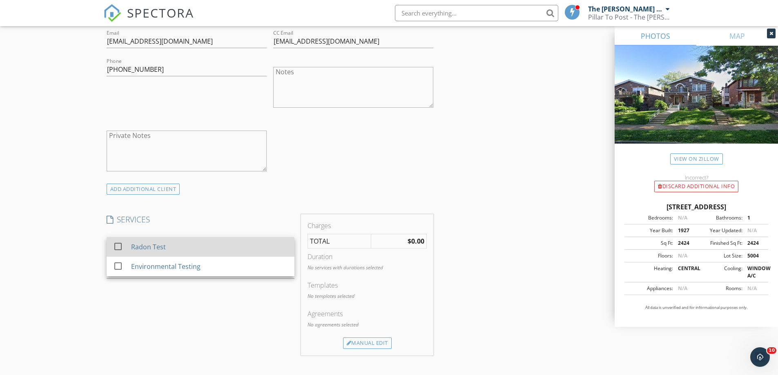
click at [147, 242] on div "Radon Test" at bounding box center [148, 247] width 35 height 10
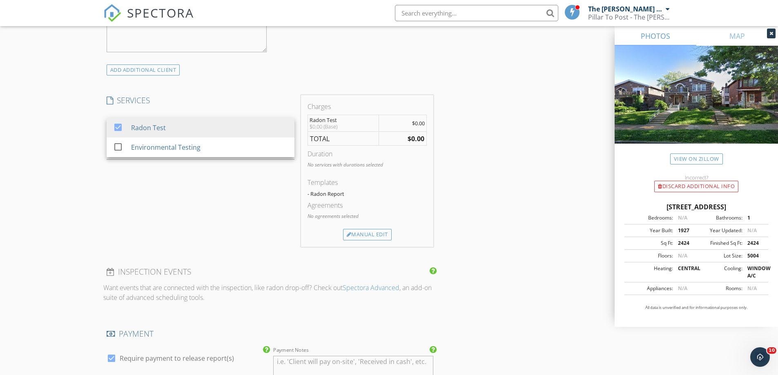
scroll to position [694, 0]
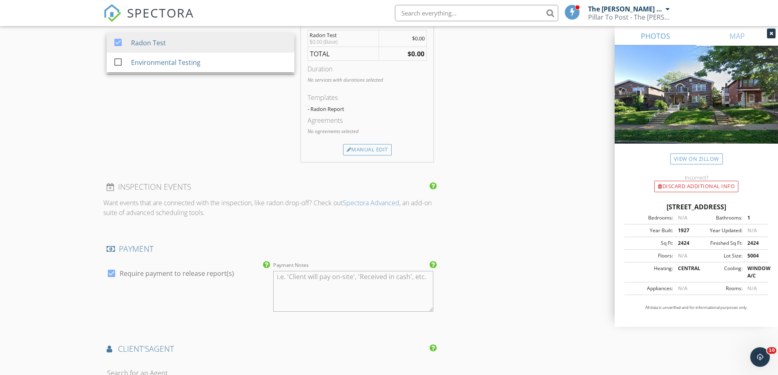
click at [140, 270] on label "Require payment to release report(s)" at bounding box center [177, 274] width 114 height 8
checkbox input "false"
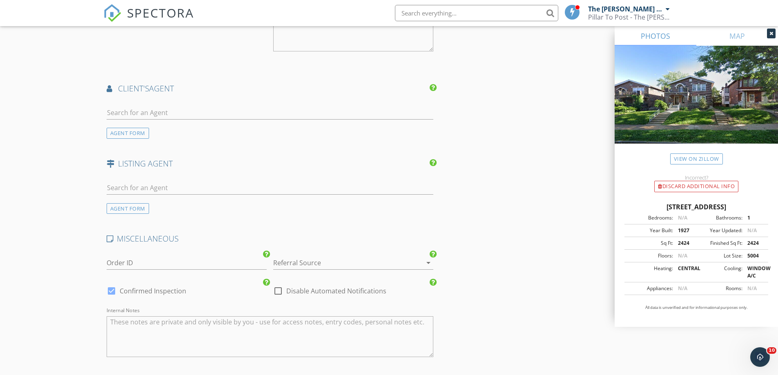
scroll to position [980, 0]
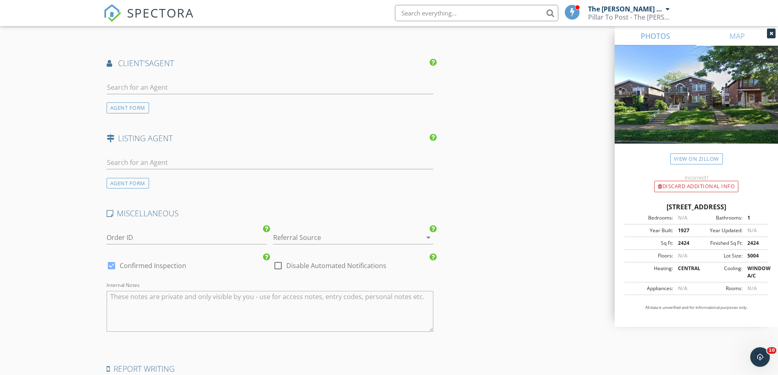
click at [281, 259] on div at bounding box center [278, 266] width 14 height 14
checkbox input "true"
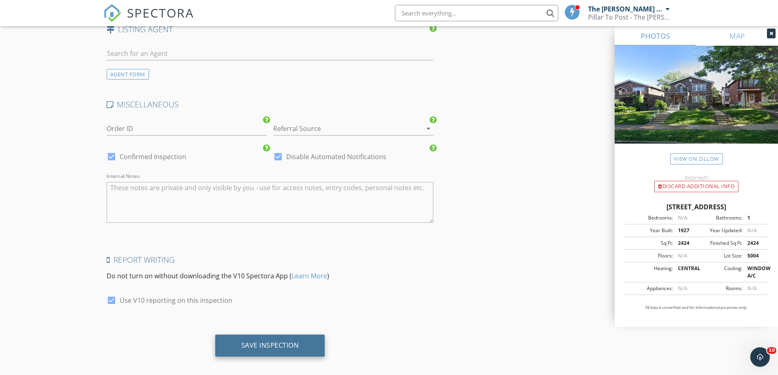
click at [257, 335] on div "Save Inspection" at bounding box center [270, 346] width 110 height 22
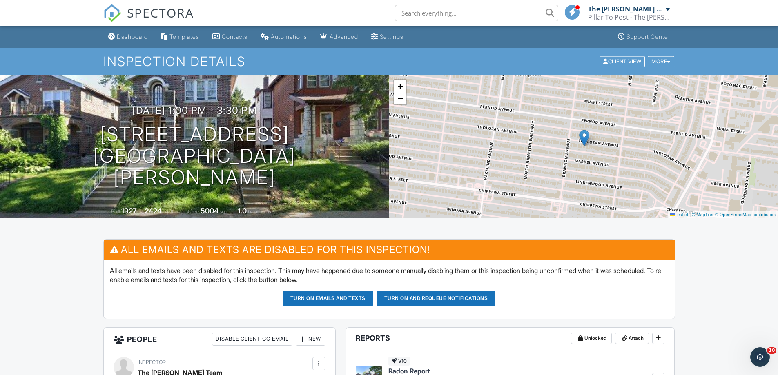
click at [133, 38] on div "Dashboard" at bounding box center [132, 36] width 31 height 7
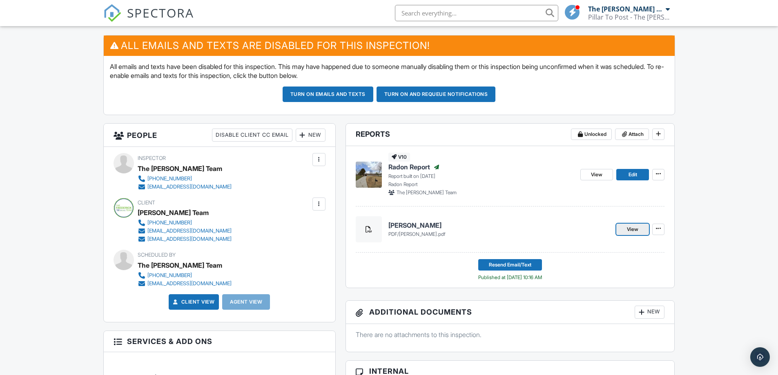
click at [622, 224] on link "View" at bounding box center [632, 229] width 33 height 11
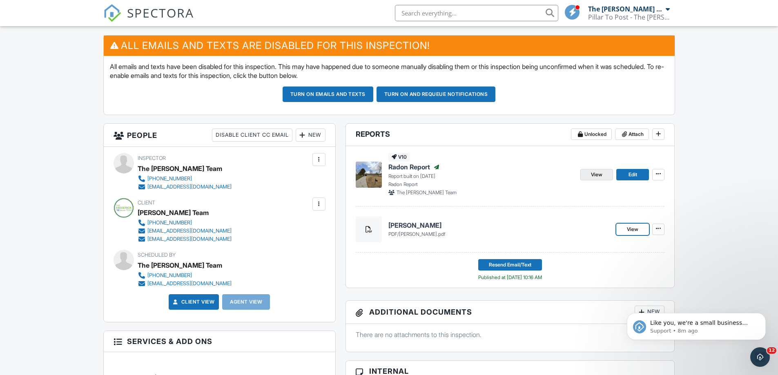
click at [597, 175] on span "View" at bounding box center [596, 175] width 11 height 8
